Goal: Task Accomplishment & Management: Manage account settings

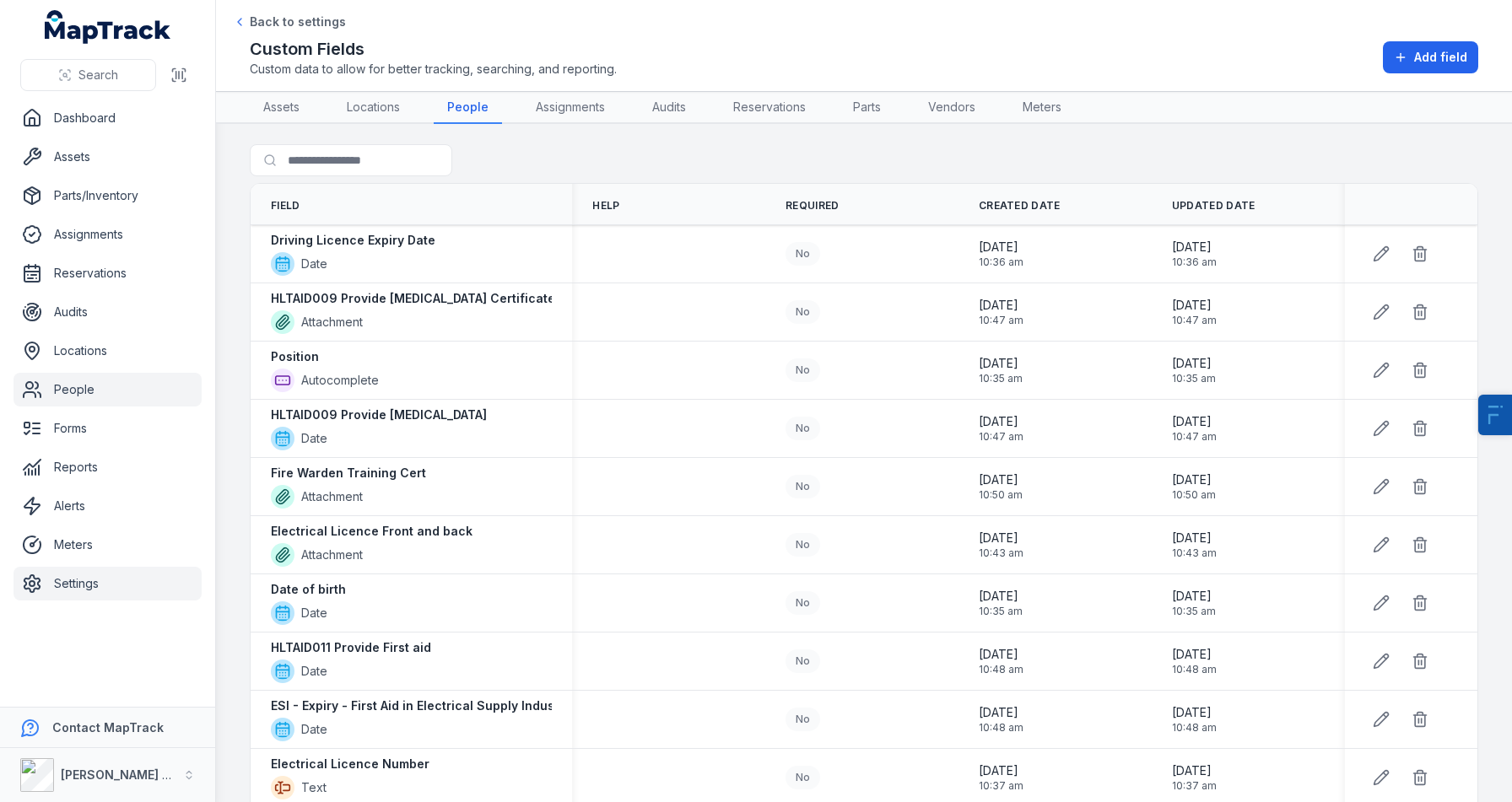
click at [96, 398] on link "People" at bounding box center [107, 389] width 188 height 33
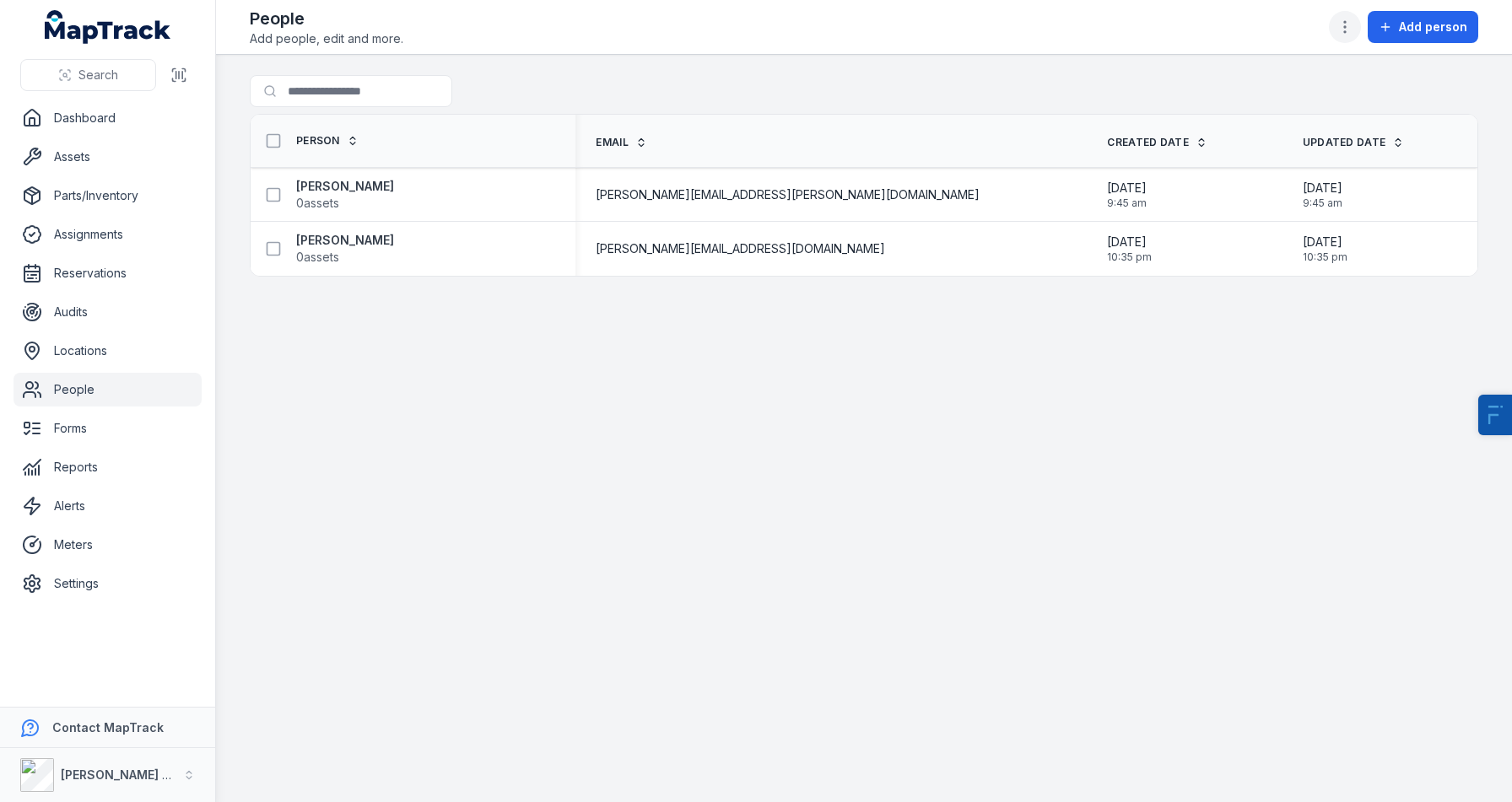
click at [1359, 36] on button "button" at bounding box center [1345, 27] width 32 height 32
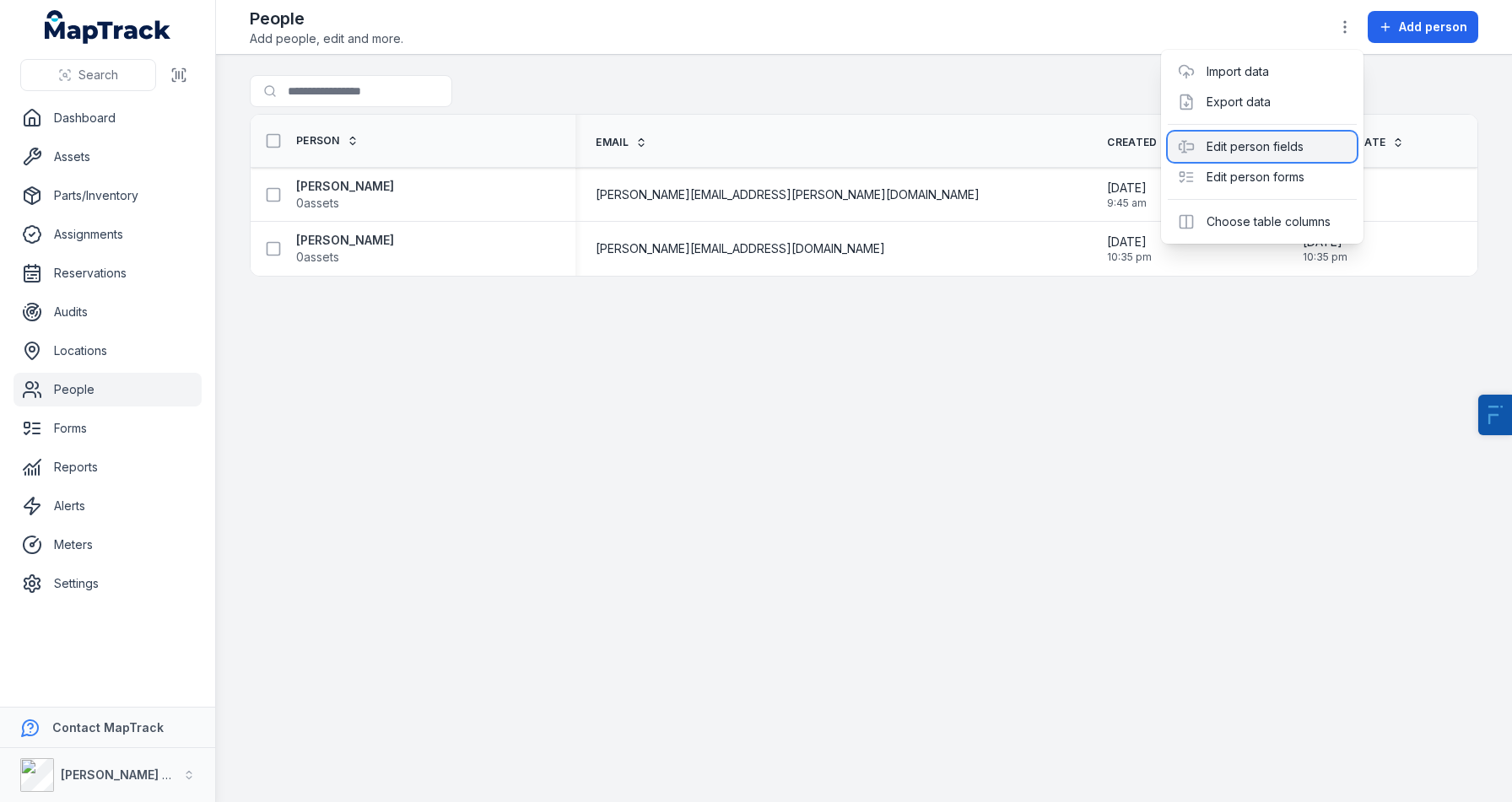
click at [1259, 155] on div "Edit person fields" at bounding box center [1263, 147] width 189 height 31
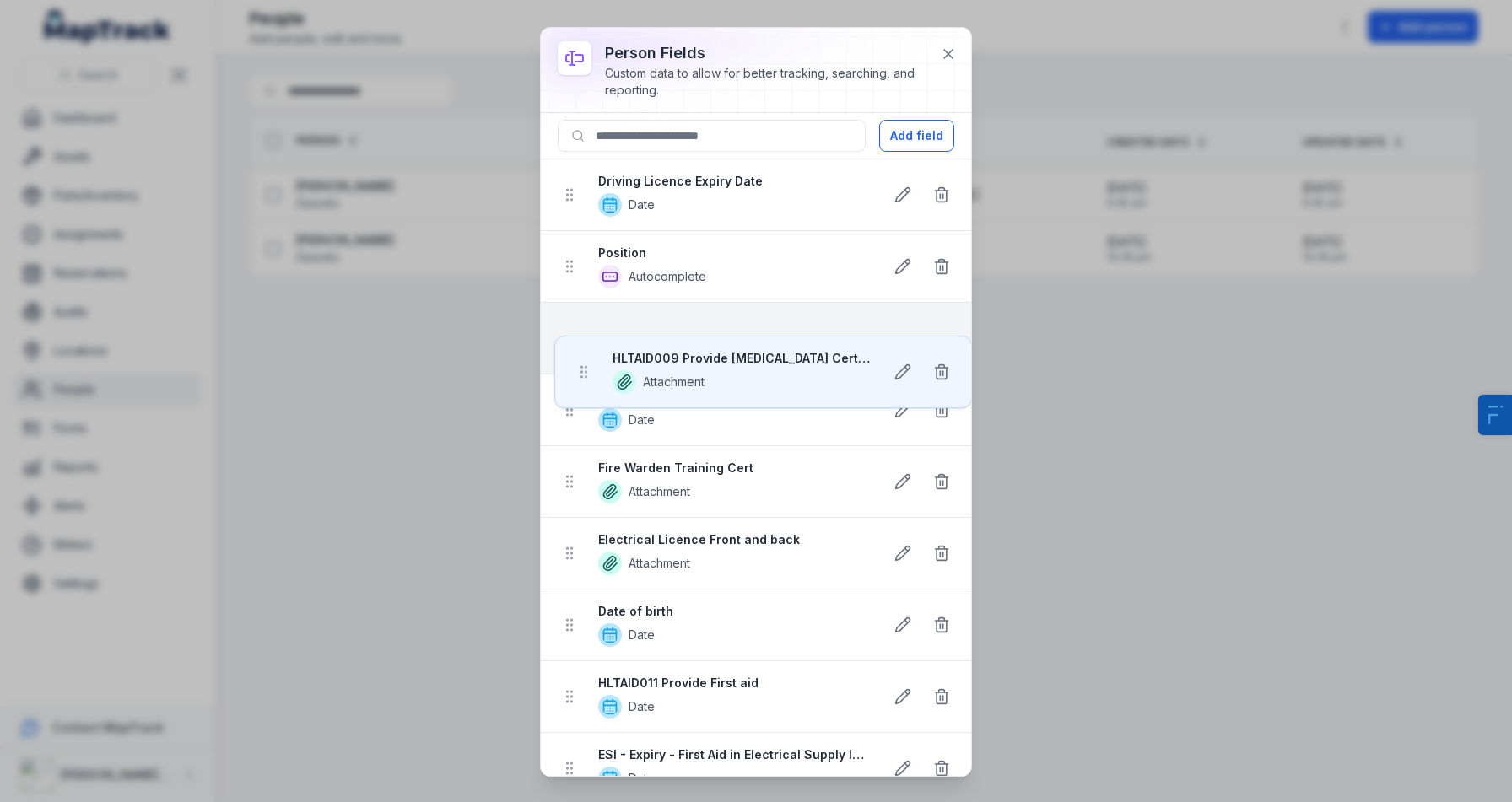
drag, startPoint x: 563, startPoint y: 260, endPoint x: 576, endPoint y: 393, distance: 133.6
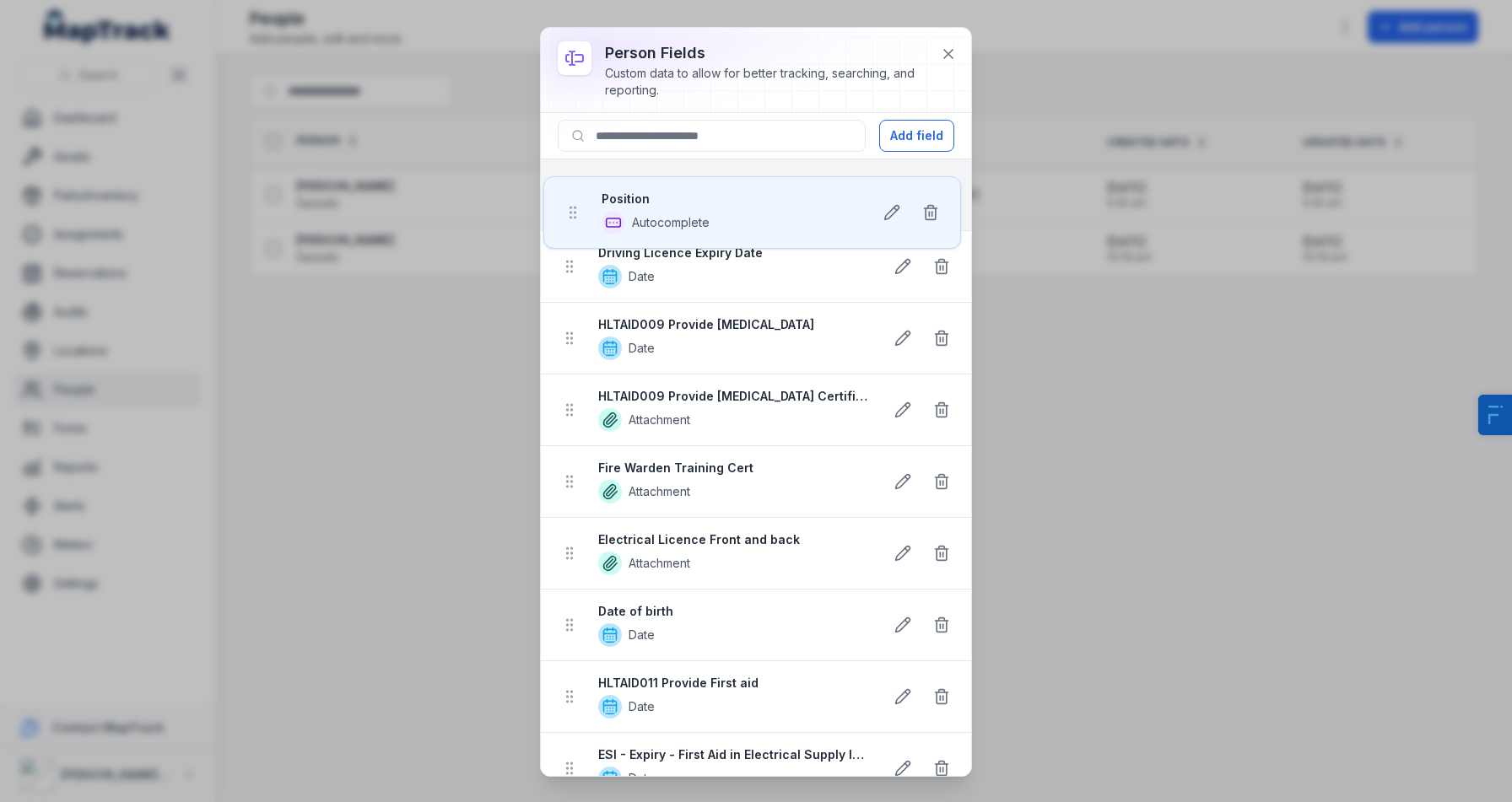
drag, startPoint x: 576, startPoint y: 264, endPoint x: 579, endPoint y: 198, distance: 66.1
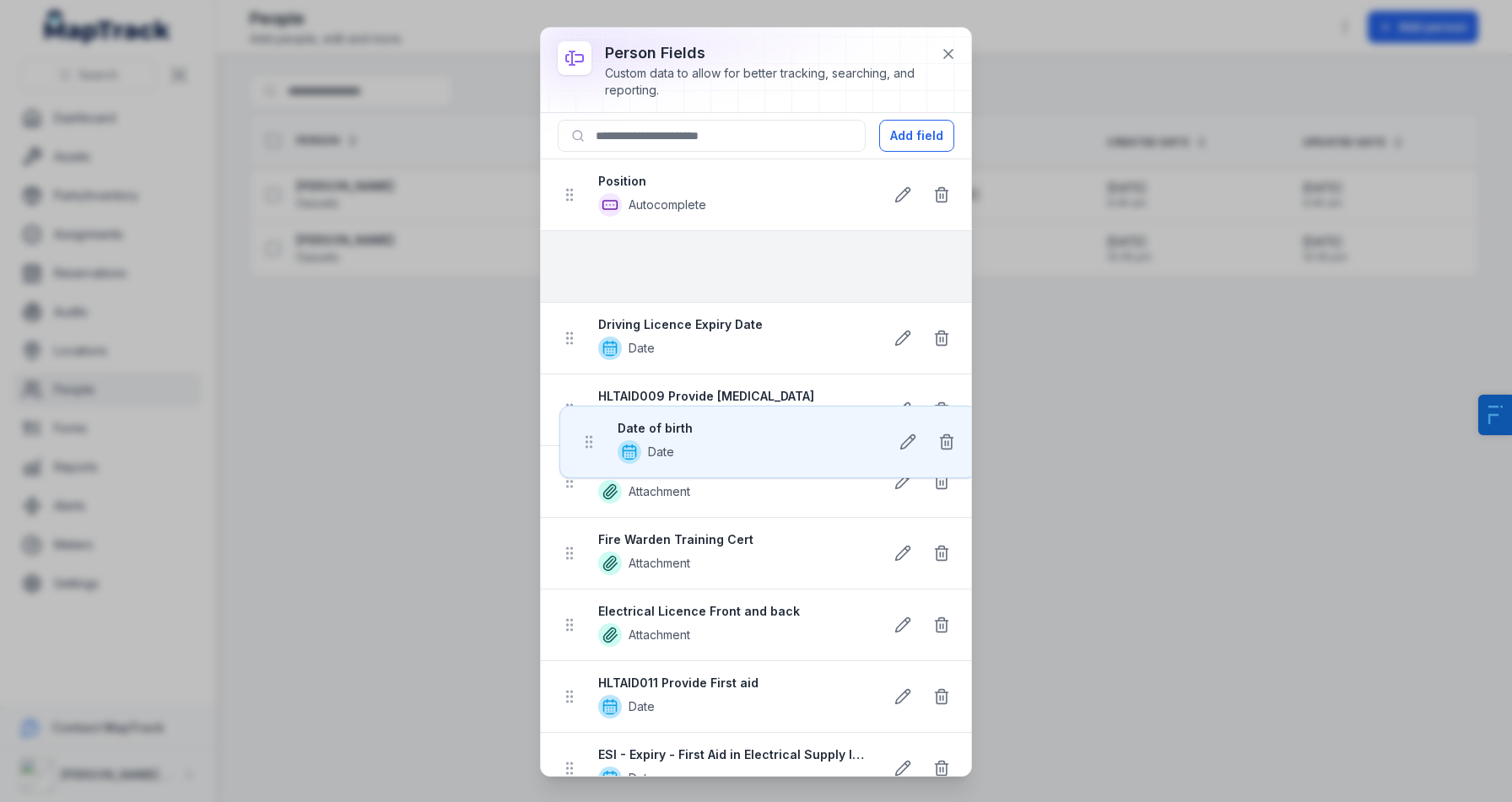
drag, startPoint x: 576, startPoint y: 460, endPoint x: 595, endPoint y: 272, distance: 189.0
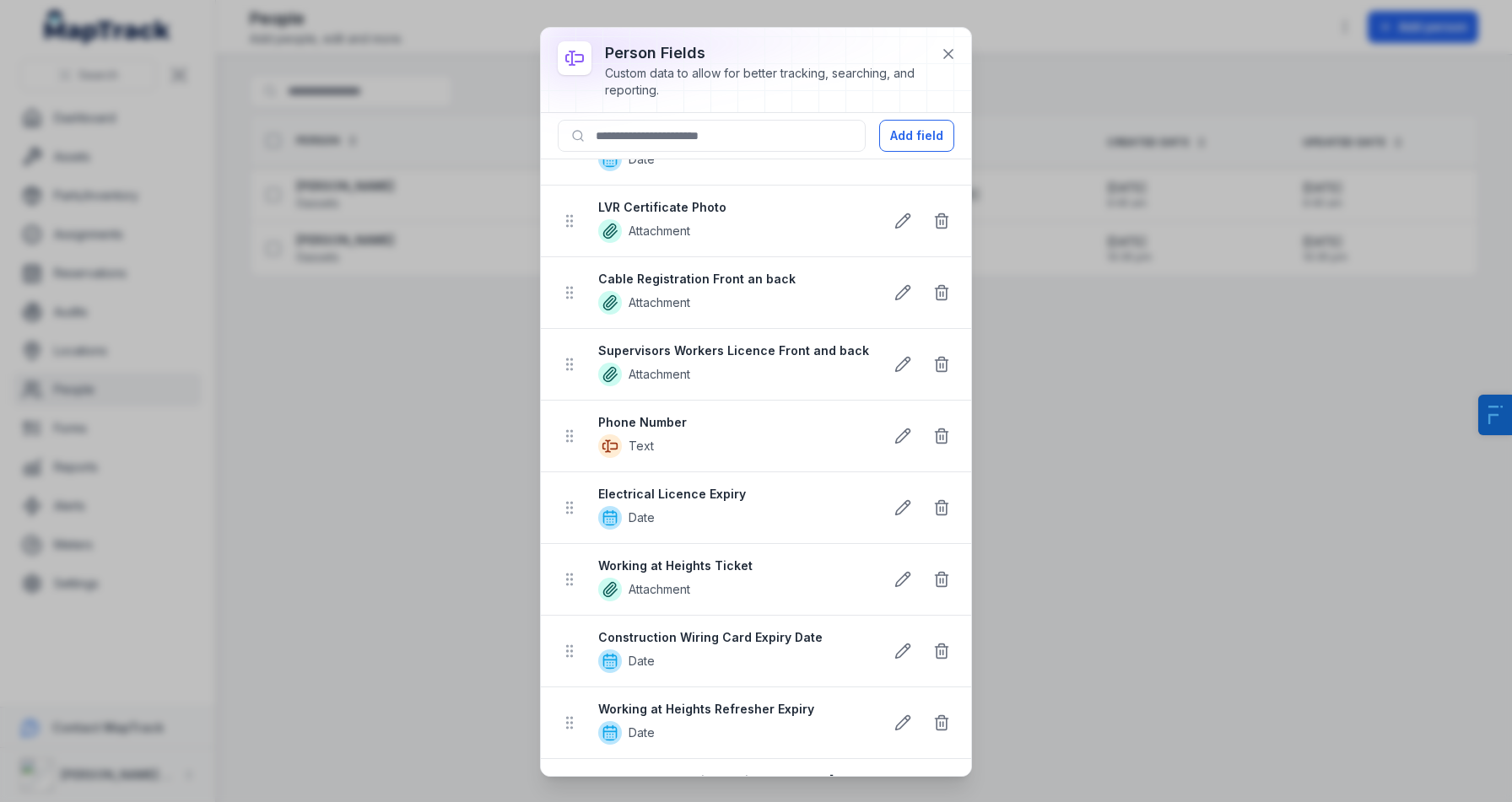
scroll to position [992, 0]
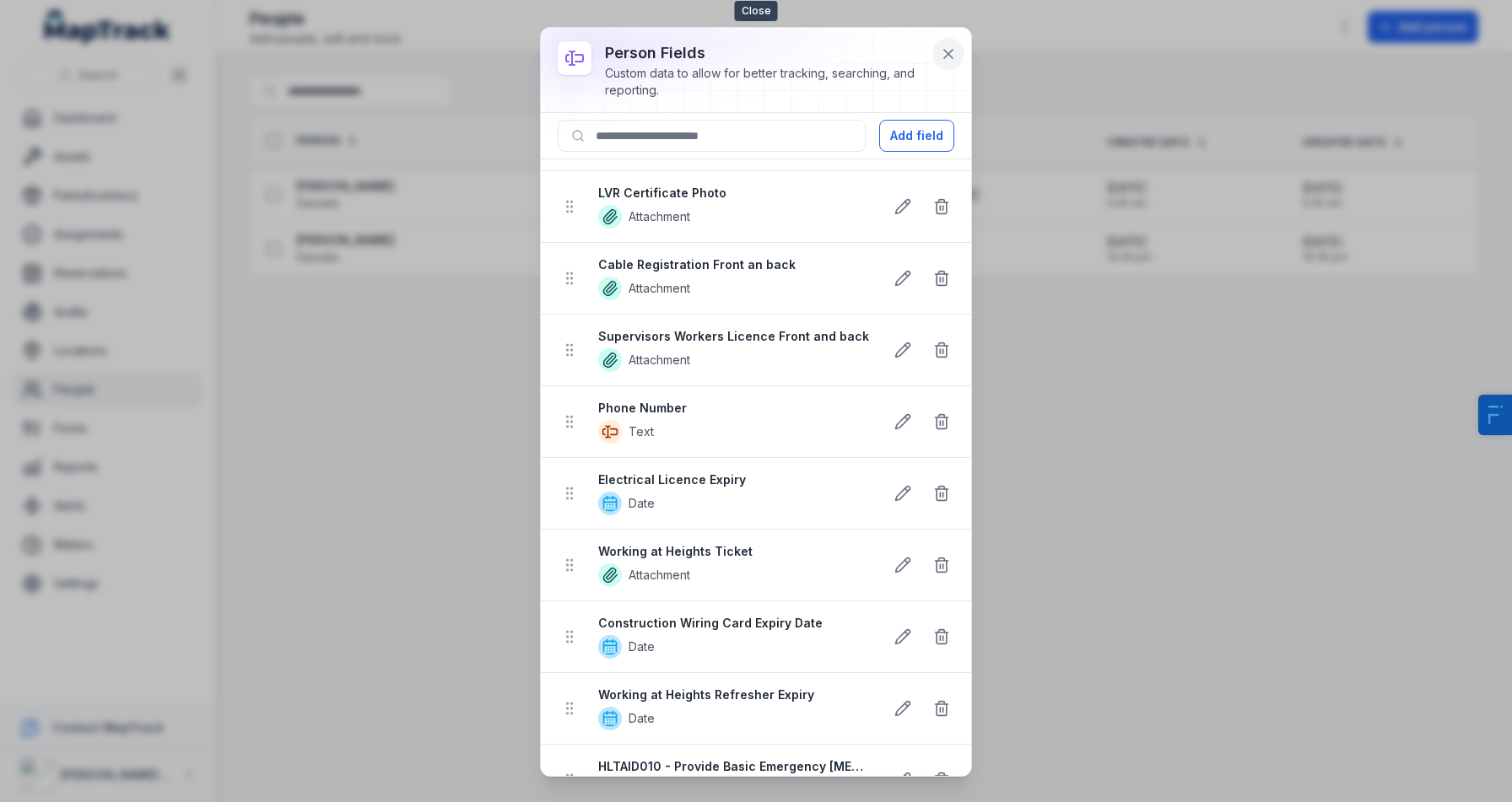
click at [943, 54] on icon at bounding box center [948, 54] width 17 height 17
